Goal: Task Accomplishment & Management: Use online tool/utility

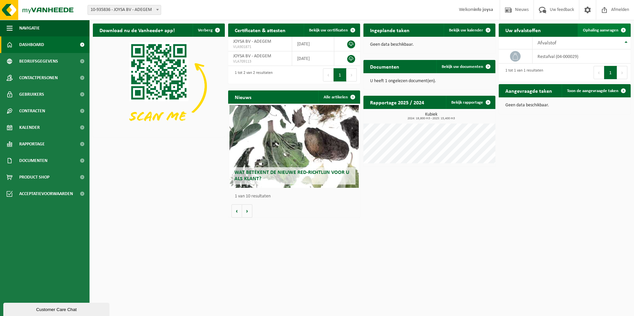
click at [596, 32] on span "Ophaling aanvragen" at bounding box center [600, 30] width 35 height 4
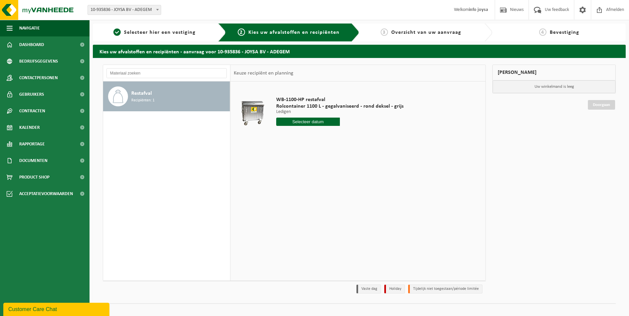
click at [328, 119] on input "text" at bounding box center [308, 122] width 64 height 8
click at [321, 200] on div "28" at bounding box center [317, 202] width 12 height 11
type input "Van [DATE]"
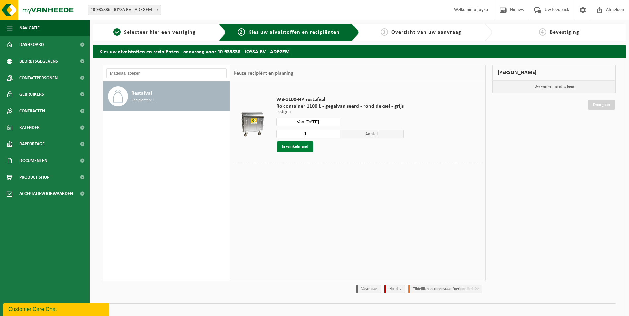
click at [290, 145] on button "In winkelmand" at bounding box center [295, 147] width 36 height 11
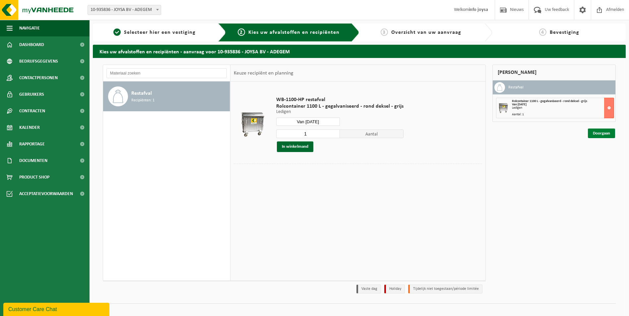
click at [610, 136] on link "Doorgaan" at bounding box center [601, 134] width 27 height 10
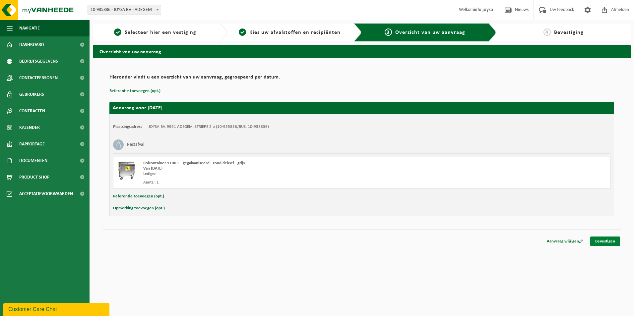
click at [604, 242] on link "Bevestigen" at bounding box center [605, 242] width 30 height 10
